Goal: Register for event/course

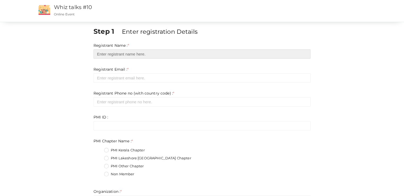
click at [169, 56] on input "text" at bounding box center [202, 53] width 217 height 9
click at [130, 52] on input "text" at bounding box center [202, 53] width 217 height 9
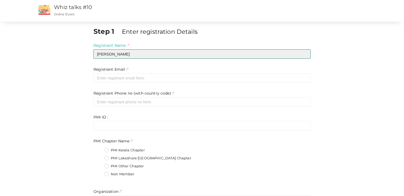
type input "[PERSON_NAME]"
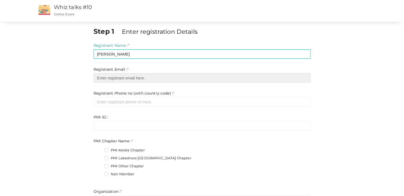
click at [135, 78] on input "email" at bounding box center [202, 77] width 217 height 9
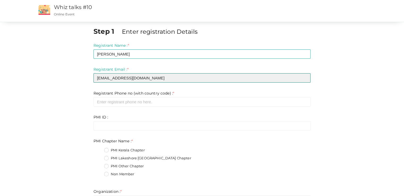
type input "[EMAIL_ADDRESS][DOMAIN_NAME]"
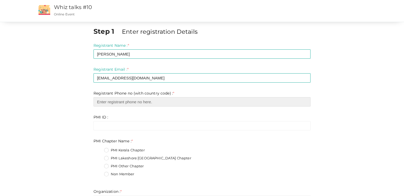
click at [126, 103] on input "number" at bounding box center [202, 101] width 217 height 9
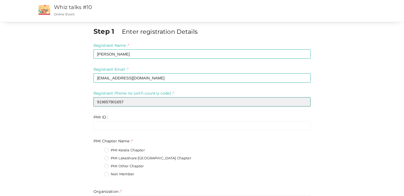
drag, startPoint x: 130, startPoint y: 100, endPoint x: 104, endPoint y: 103, distance: 26.2
click at [104, 103] on input "919657901657" at bounding box center [202, 101] width 217 height 9
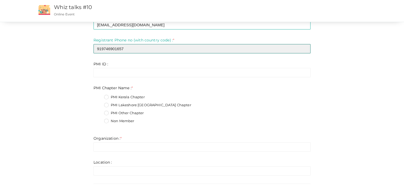
type input "919746901657"
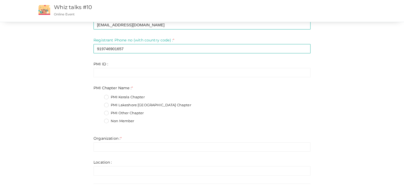
click at [107, 97] on label "PMI Kerala Chapter" at bounding box center [124, 97] width 41 height 5
click at [99, 96] on Name\+0 "PMI Kerala Chapter" at bounding box center [99, 96] width 0 height 0
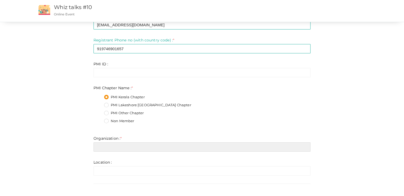
click at [116, 149] on input "text" at bounding box center [202, 146] width 217 height 9
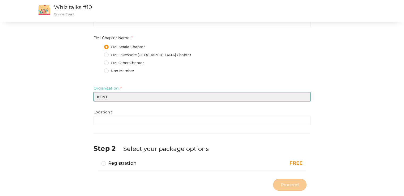
scroll to position [114, 0]
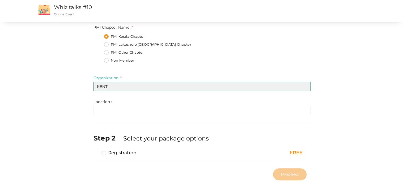
type input "KENT"
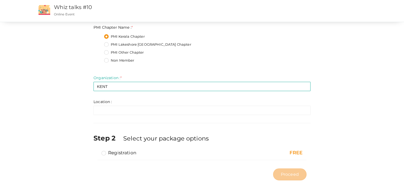
click at [128, 154] on label "Registration" at bounding box center [118, 153] width 35 height 6
click at [96, 151] on input "Registration" at bounding box center [96, 151] width 0 height 0
click at [287, 175] on span "Proceed" at bounding box center [290, 174] width 18 height 6
type input "N/A"
